Goal: Navigation & Orientation: Find specific page/section

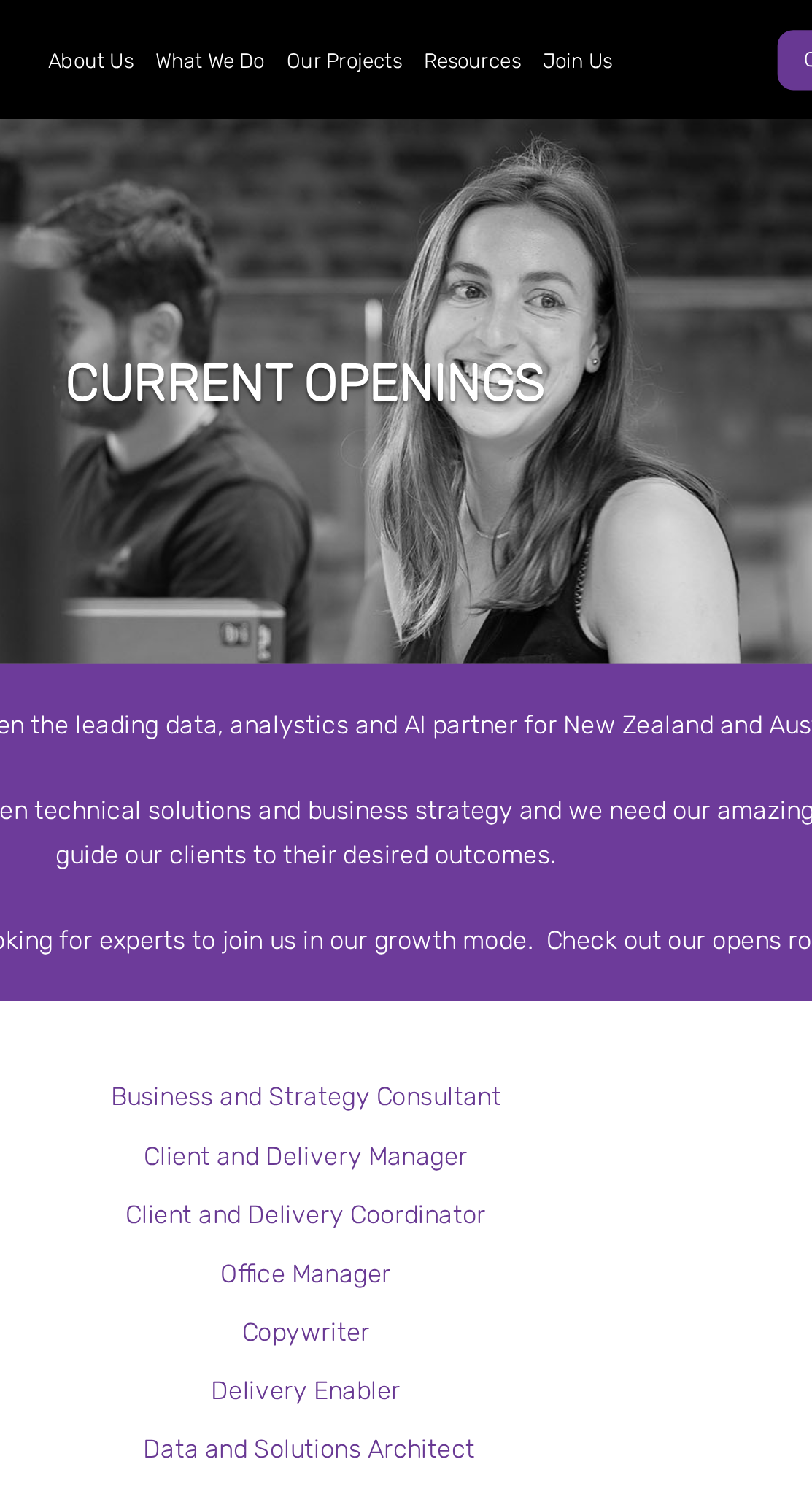
click at [440, 25] on link "Our Projects" at bounding box center [424, 28] width 64 height 38
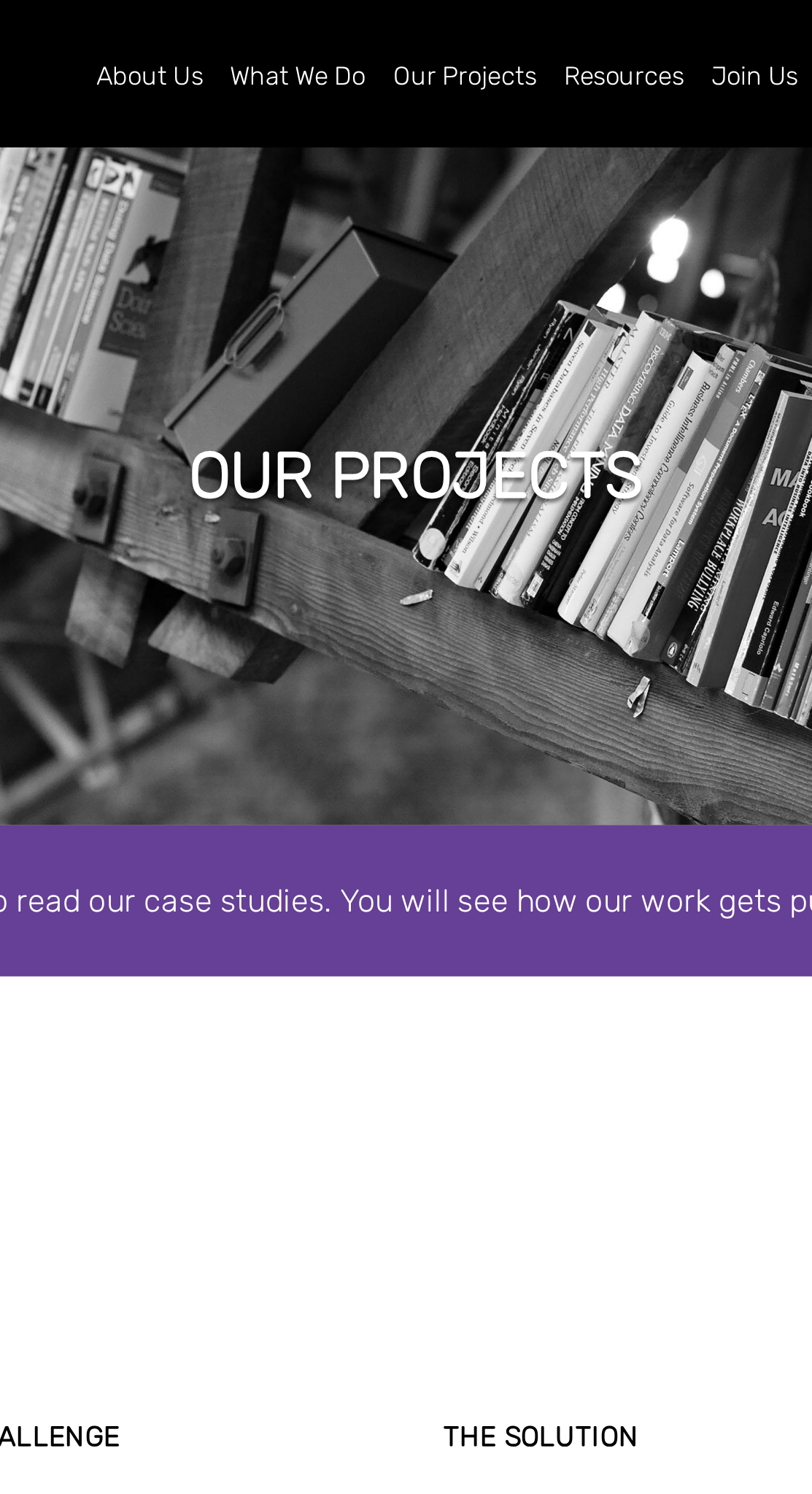
click at [481, 34] on link "Resources" at bounding box center [482, 28] width 55 height 38
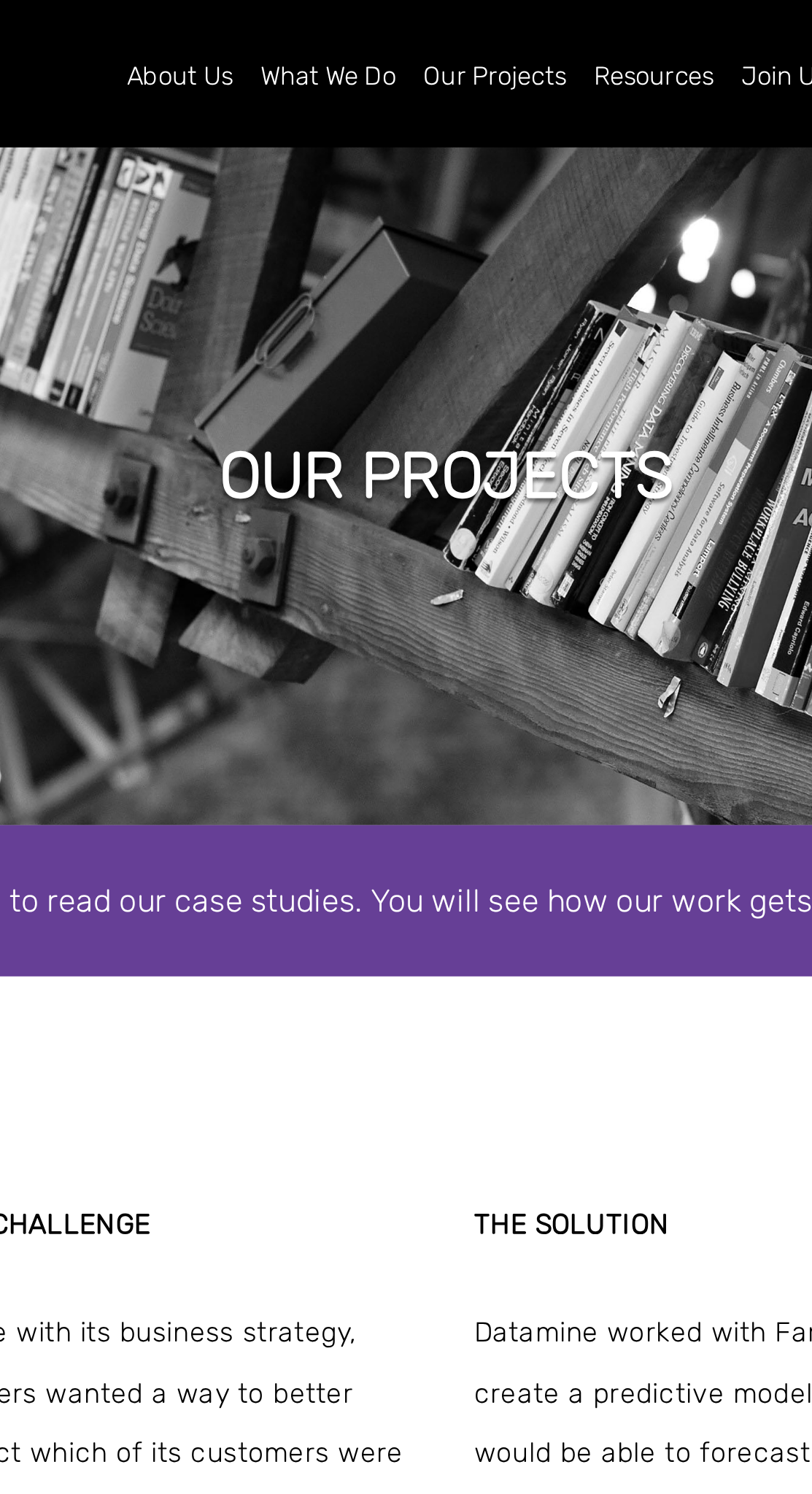
click at [292, 31] on link "About Us" at bounding box center [306, 28] width 49 height 38
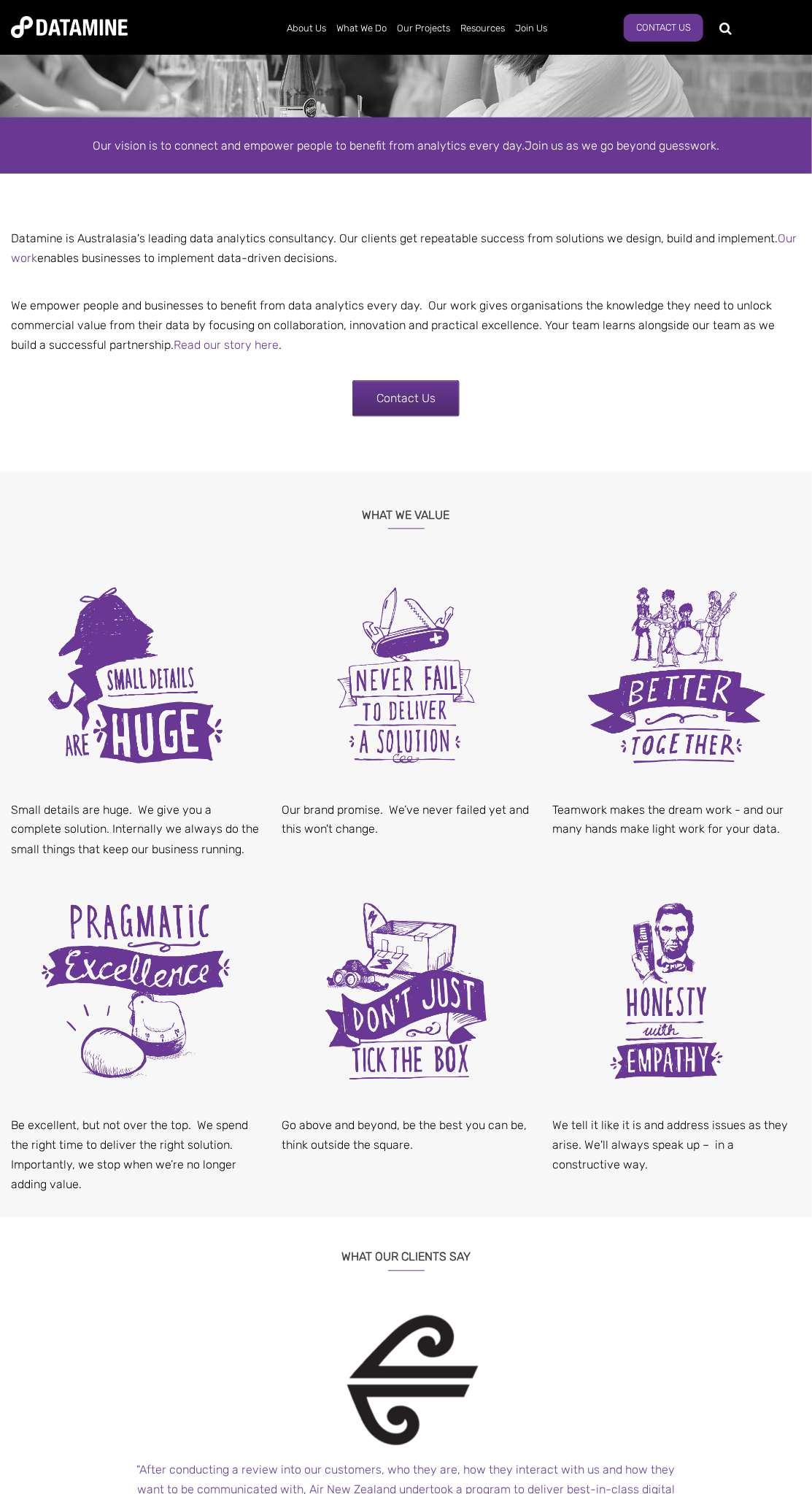
scroll to position [746, 0]
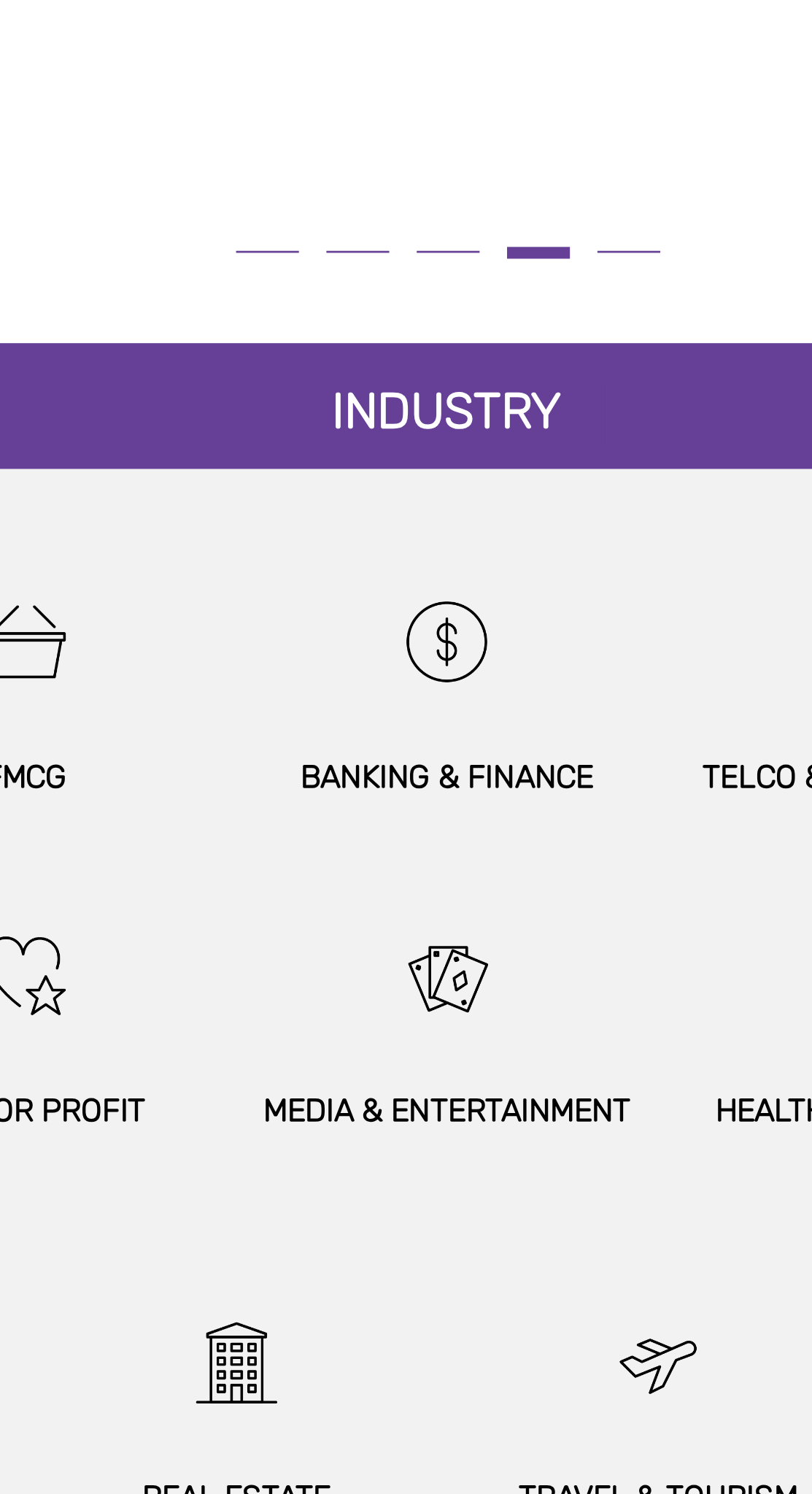
scroll to position [603, 0]
